Goal: Information Seeking & Learning: Learn about a topic

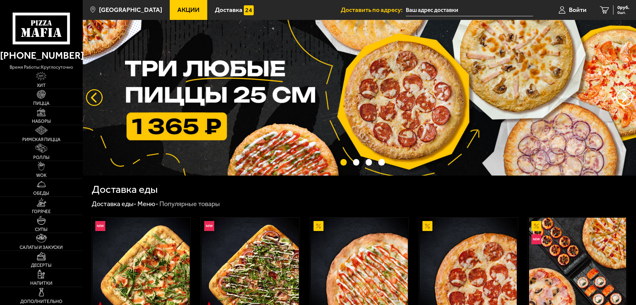
type input "[STREET_ADDRESS][PERSON_NAME]"
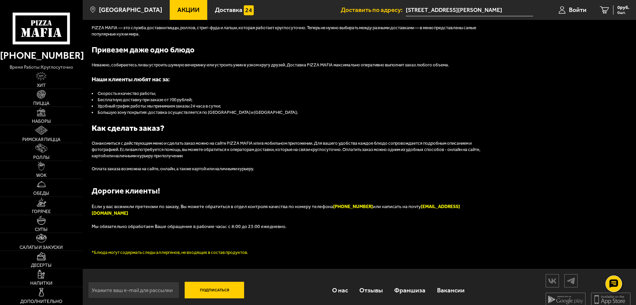
scroll to position [751, 0]
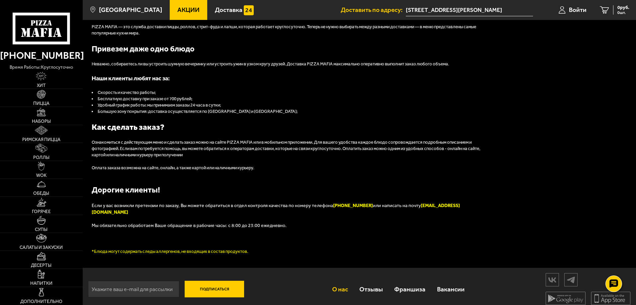
click at [338, 171] on link "О нас" at bounding box center [339, 290] width 27 height 22
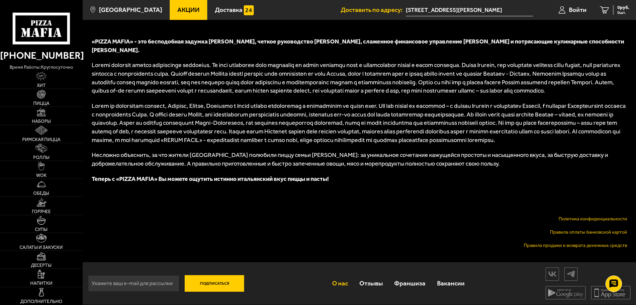
scroll to position [287, 0]
click at [460, 171] on link "Политика конфиденциальности" at bounding box center [593, 219] width 68 height 6
